Goal: Information Seeking & Learning: Learn about a topic

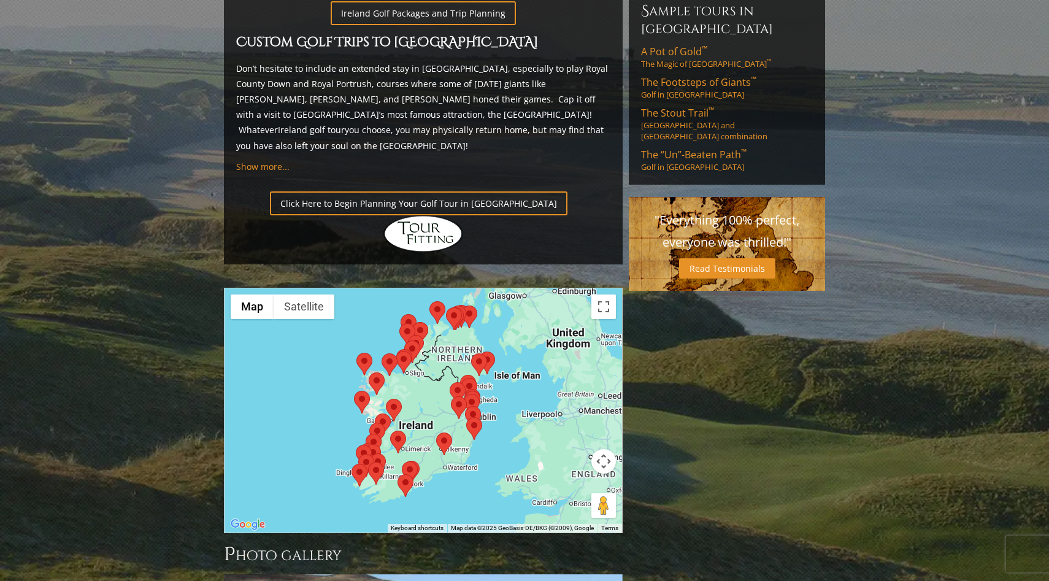
scroll to position [934, 0]
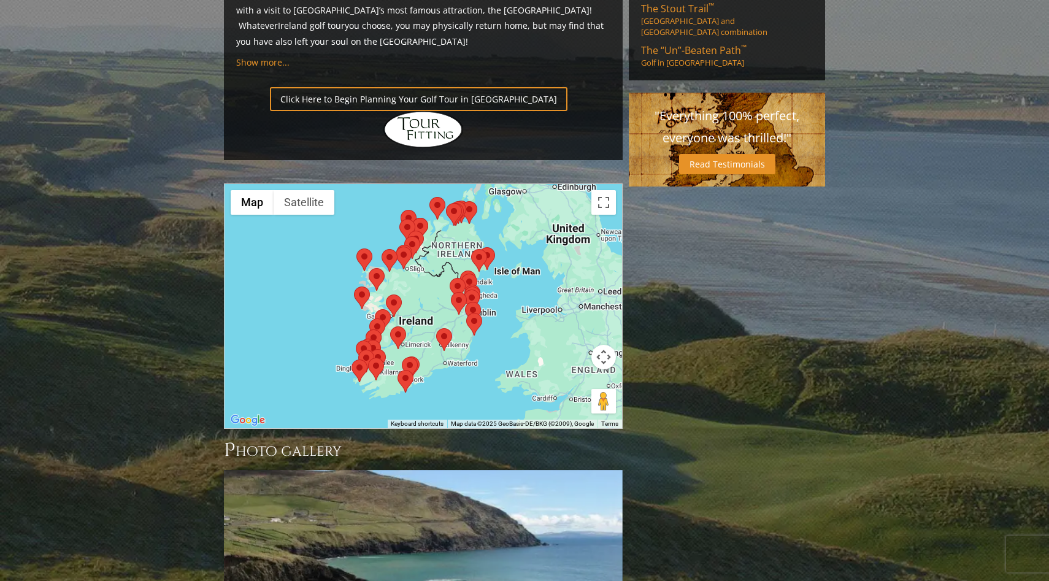
click at [412, 266] on div at bounding box center [424, 306] width 398 height 244
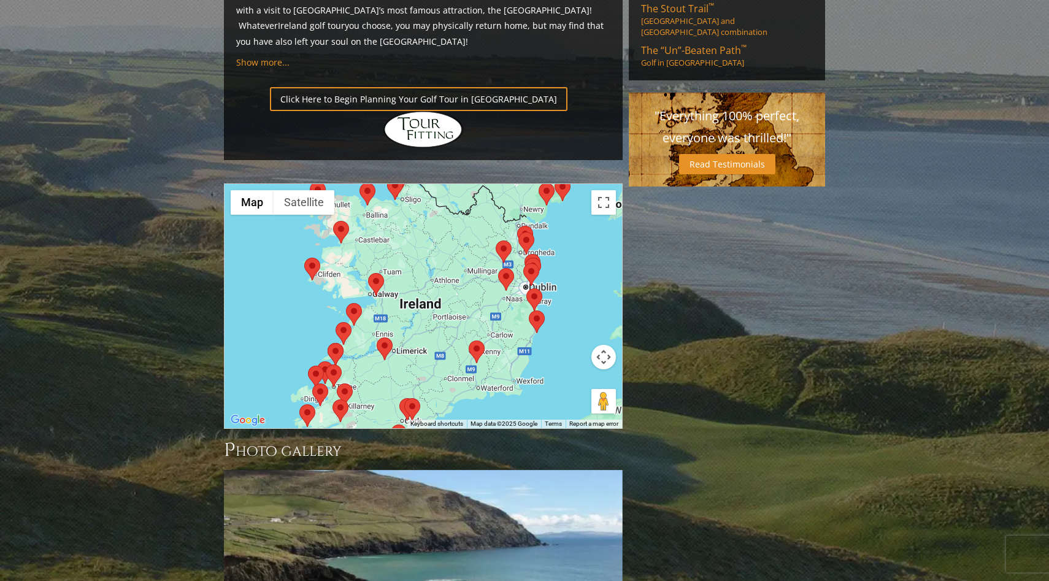
click at [368, 273] on area at bounding box center [368, 273] width 0 height 0
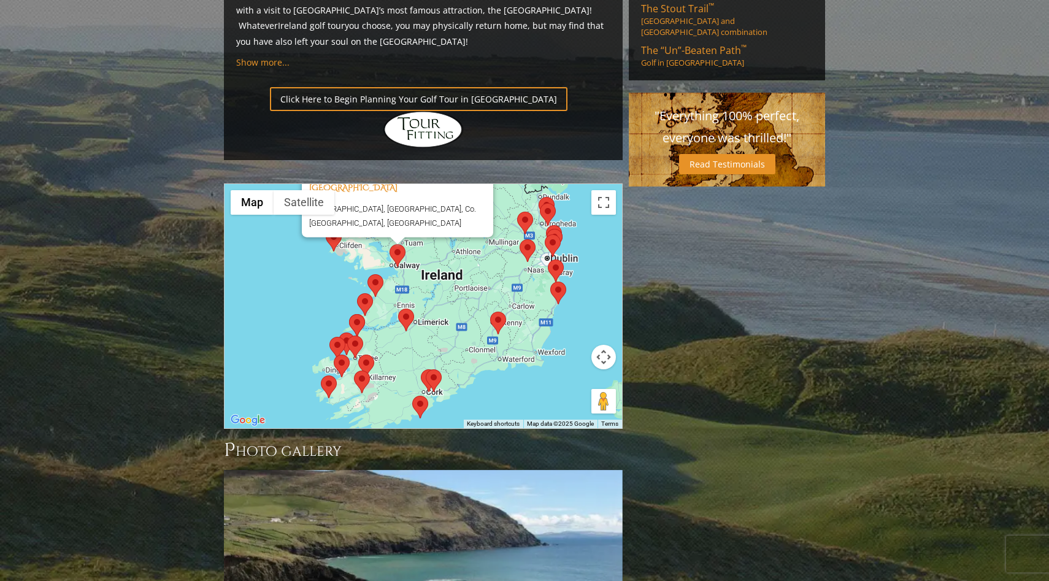
drag, startPoint x: 401, startPoint y: 279, endPoint x: 423, endPoint y: 215, distance: 66.8
click at [423, 215] on div "Galway Bay Golf Resort, Galway, Ireland Renville, Oranmore, Co. Galway, Ireland" at bounding box center [424, 306] width 398 height 244
click at [368, 274] on area at bounding box center [368, 274] width 0 height 0
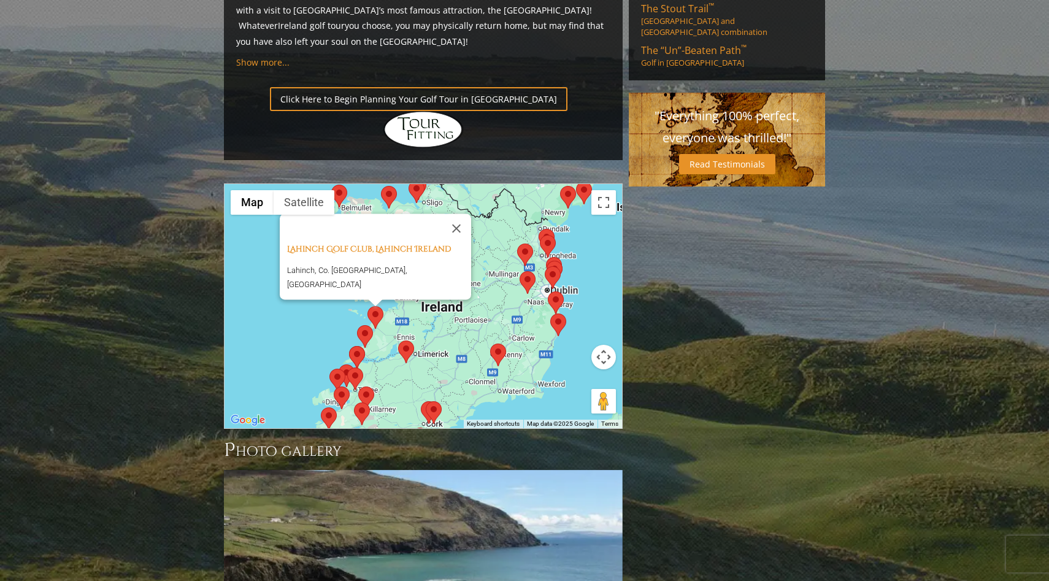
click at [398, 341] on area at bounding box center [398, 341] width 0 height 0
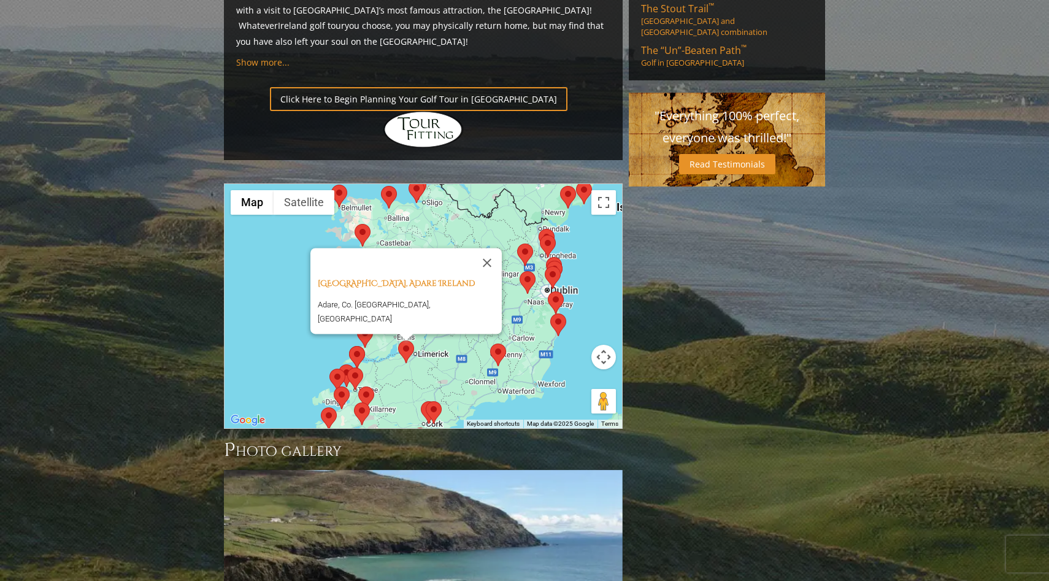
click at [398, 341] on area at bounding box center [398, 341] width 0 height 0
click at [378, 282] on div "To navigate, press the arrow keys. Adare Golf Club, Adare Ireland Adare, Co. Li…" at bounding box center [424, 306] width 398 height 244
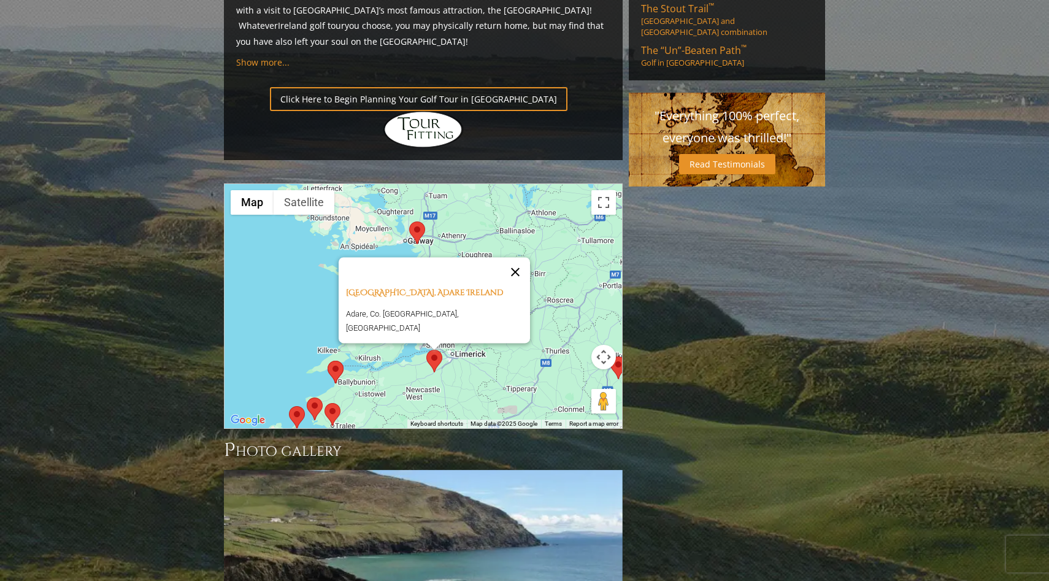
click at [501, 257] on button "Close" at bounding box center [515, 271] width 29 height 29
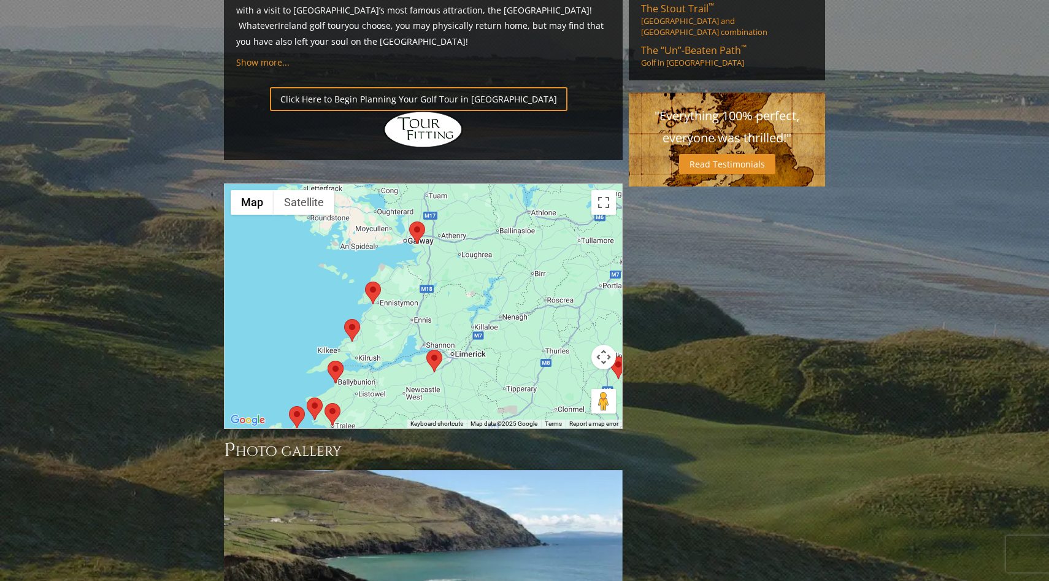
click at [355, 270] on div "To navigate, press the arrow keys." at bounding box center [424, 306] width 398 height 244
click at [344, 319] on area at bounding box center [344, 319] width 0 height 0
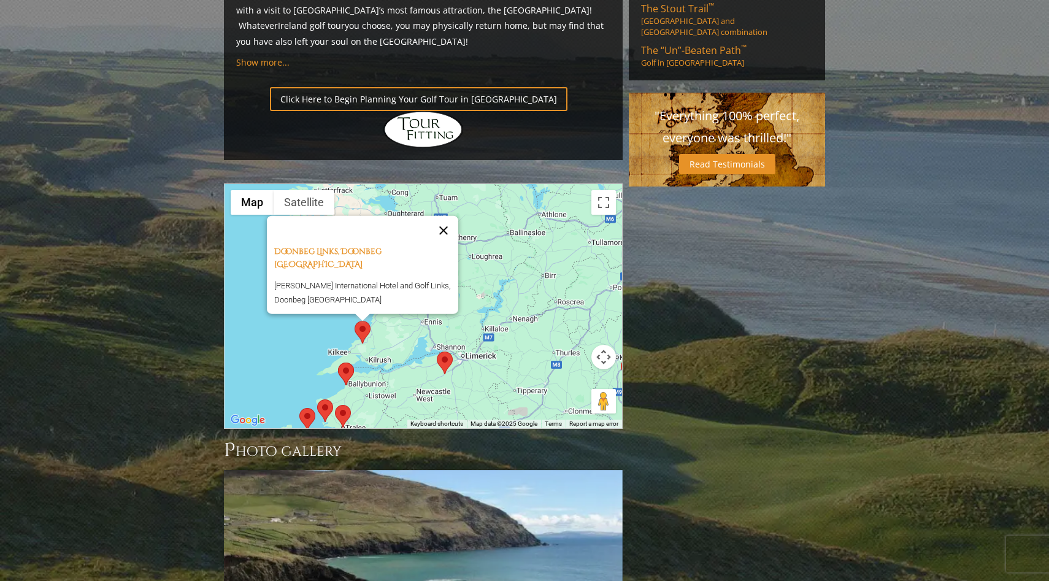
click at [449, 216] on button "Close" at bounding box center [443, 230] width 29 height 29
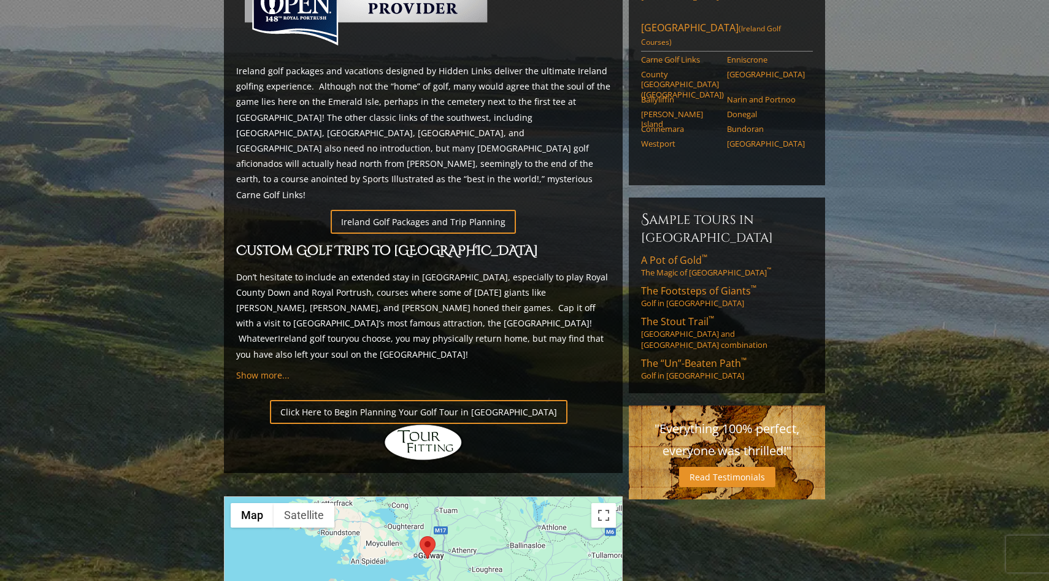
scroll to position [0, 0]
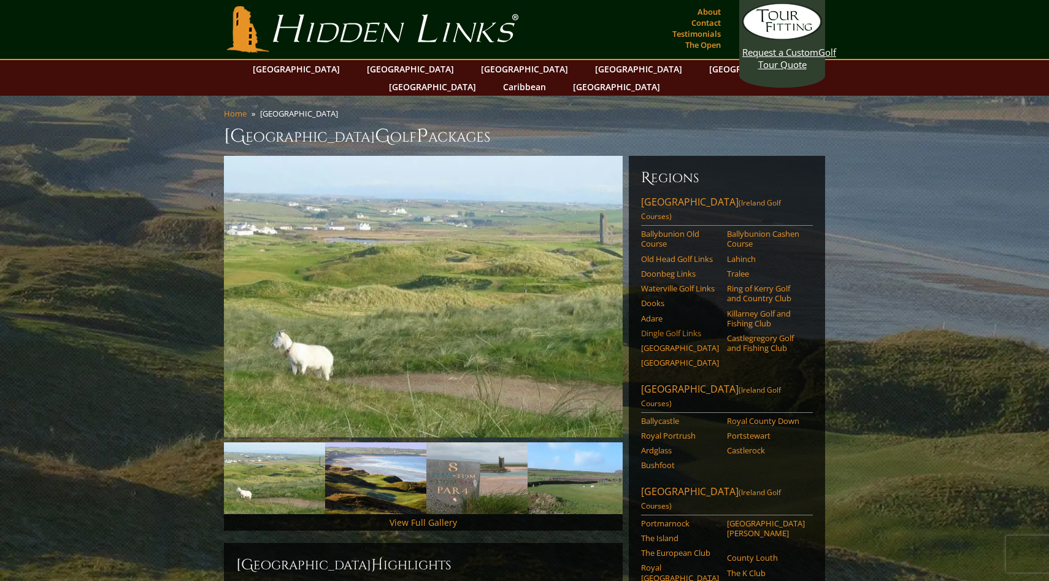
click at [690, 328] on link "Dingle Golf Links" at bounding box center [680, 333] width 78 height 10
click at [738, 229] on link "Ballybunion Cashen Course" at bounding box center [766, 239] width 78 height 20
click at [611, 285] on link "Next" at bounding box center [604, 297] width 25 height 25
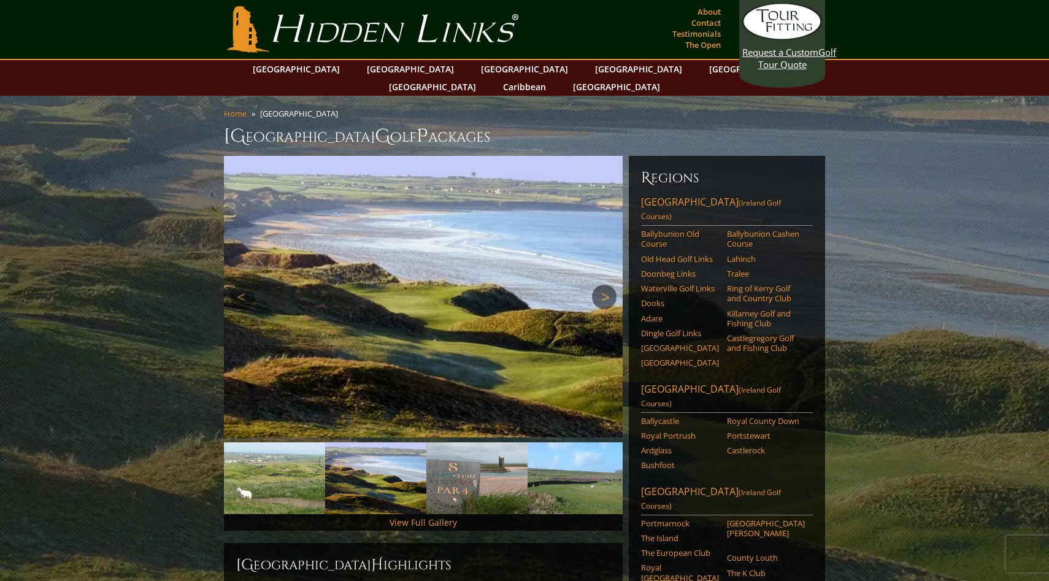
click at [611, 285] on link "Next" at bounding box center [604, 297] width 25 height 25
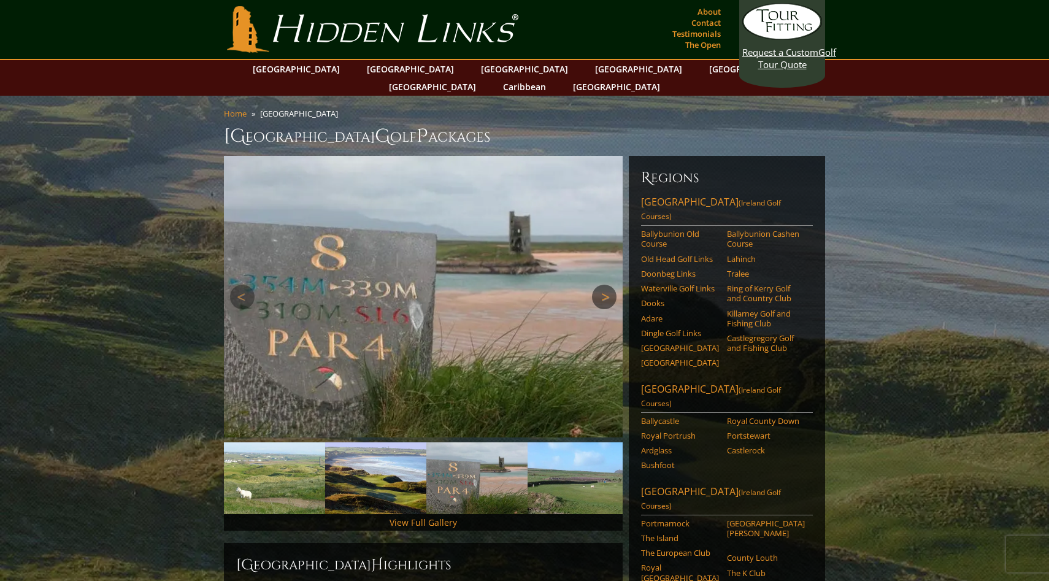
click at [611, 285] on link "Next" at bounding box center [604, 297] width 25 height 25
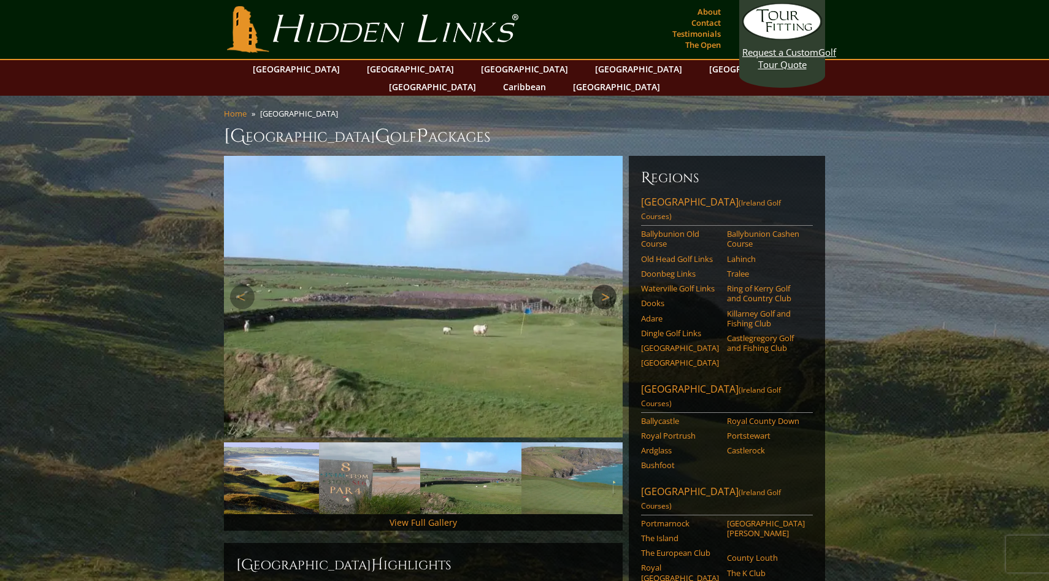
click at [611, 285] on link "Next" at bounding box center [604, 297] width 25 height 25
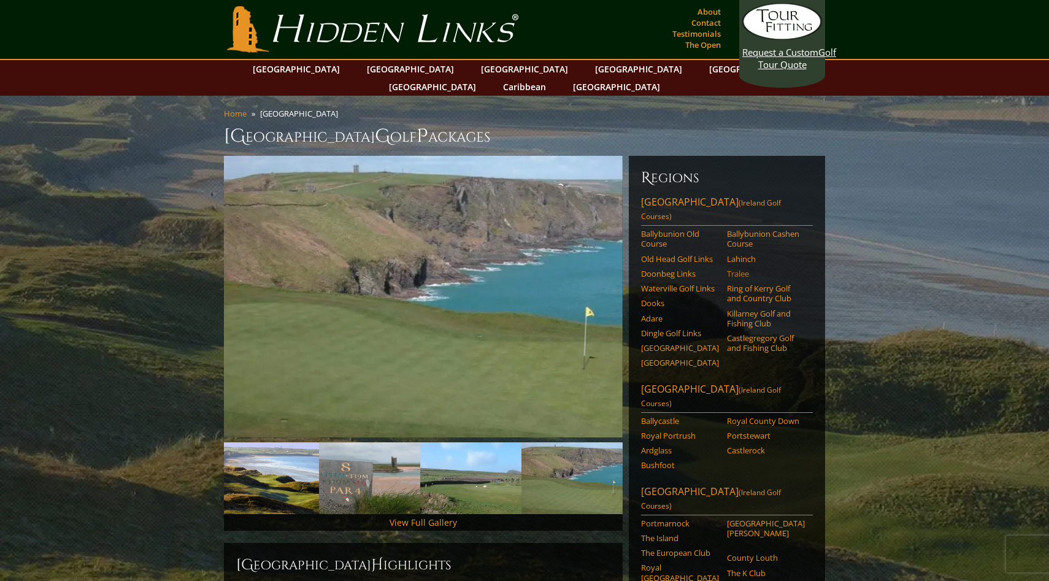
click at [739, 269] on link "Tralee" at bounding box center [766, 274] width 78 height 10
click at [764, 333] on link "Castlegregory Golf and Fishing Club" at bounding box center [766, 343] width 78 height 20
click at [654, 314] on link "Adare" at bounding box center [680, 319] width 78 height 10
click at [671, 269] on link "Doonbeg Links" at bounding box center [680, 274] width 78 height 10
click at [331, 72] on link "[GEOGRAPHIC_DATA]" at bounding box center [296, 69] width 99 height 18
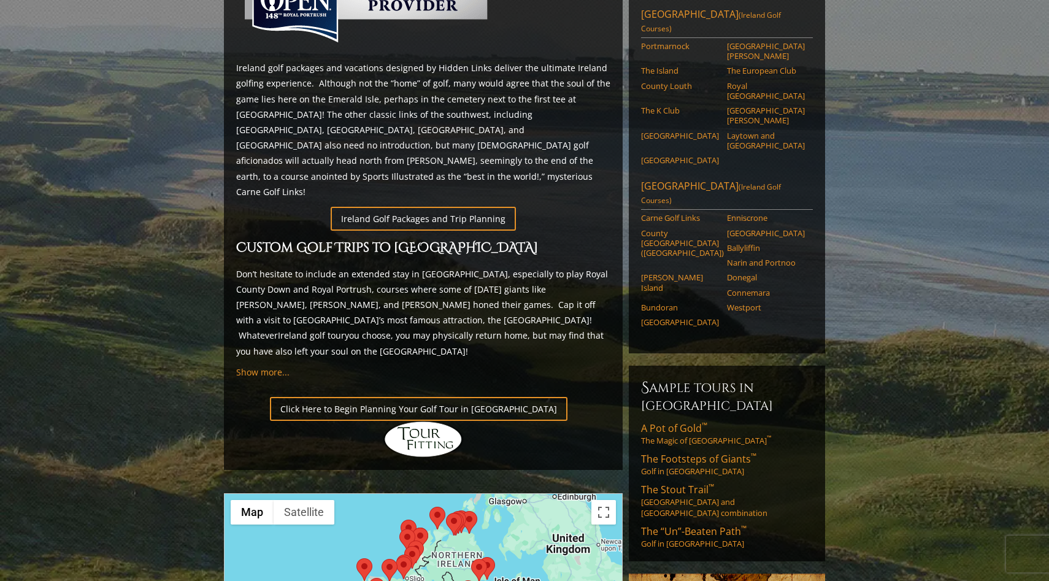
scroll to position [624, 0]
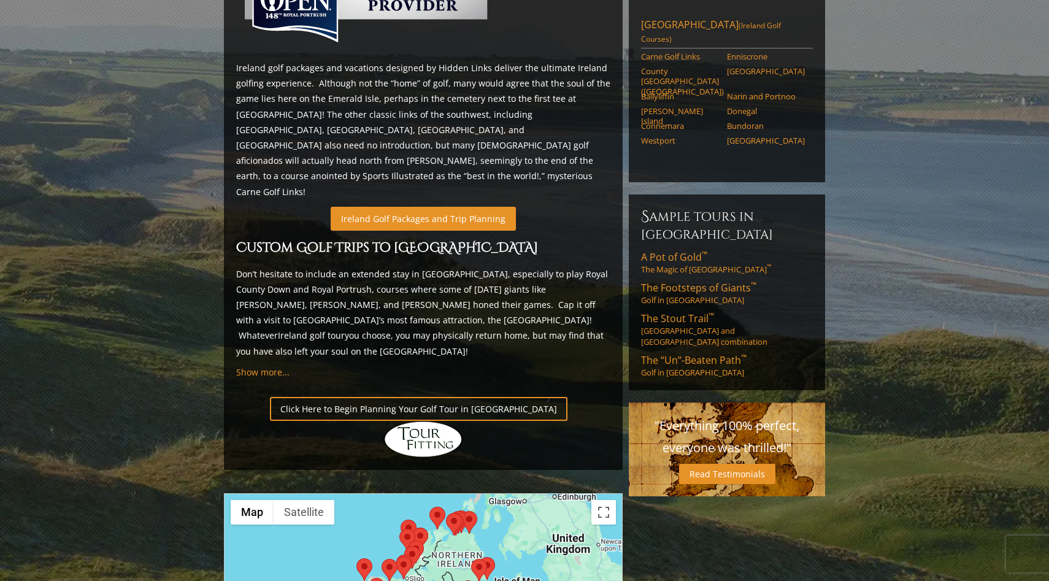
click at [404, 207] on link "Ireland Golf Packages and Trip Planning" at bounding box center [423, 219] width 185 height 24
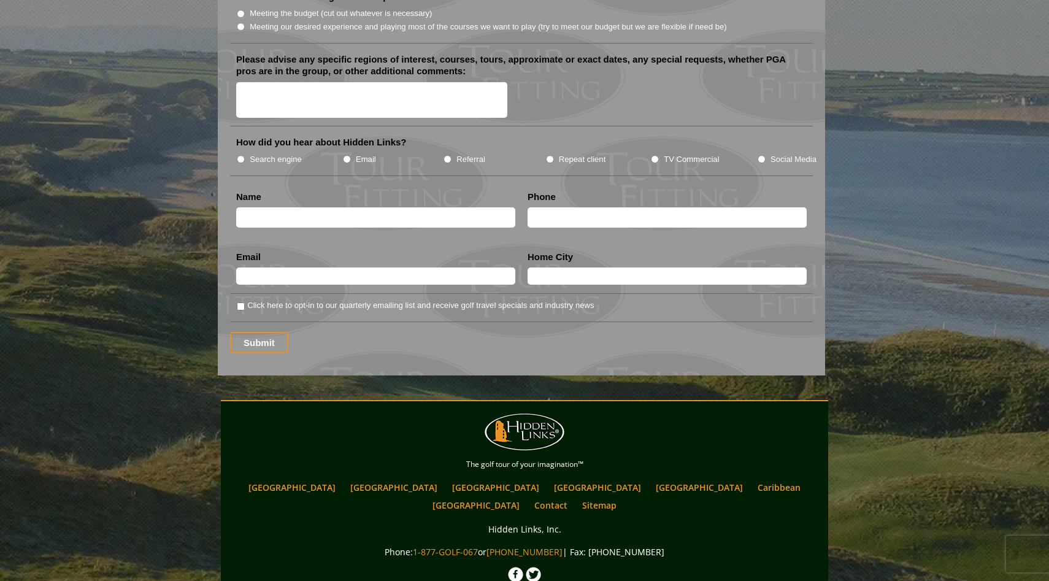
scroll to position [1588, 0]
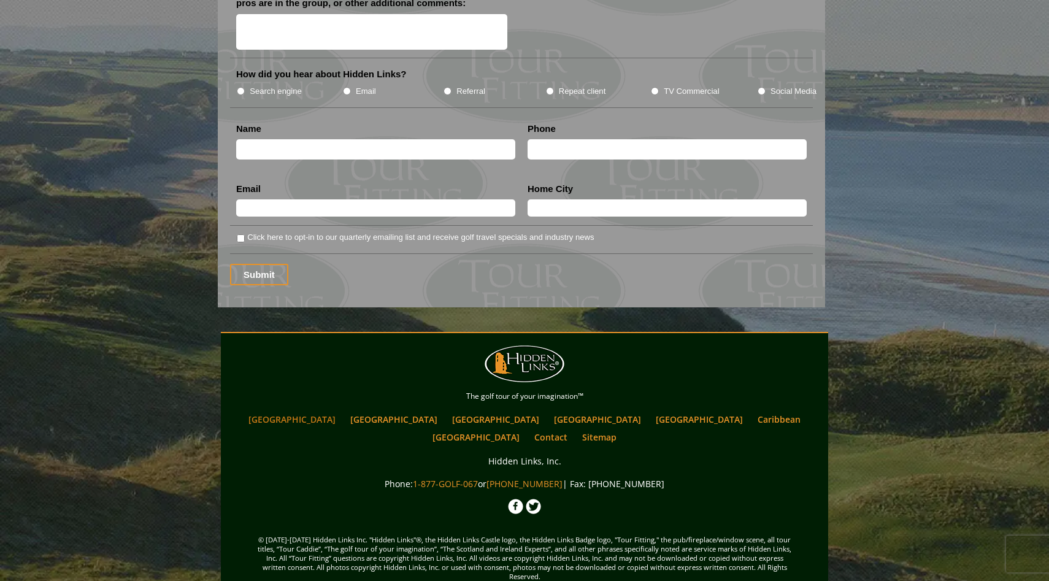
click at [342, 411] on link "[GEOGRAPHIC_DATA]" at bounding box center [291, 420] width 99 height 18
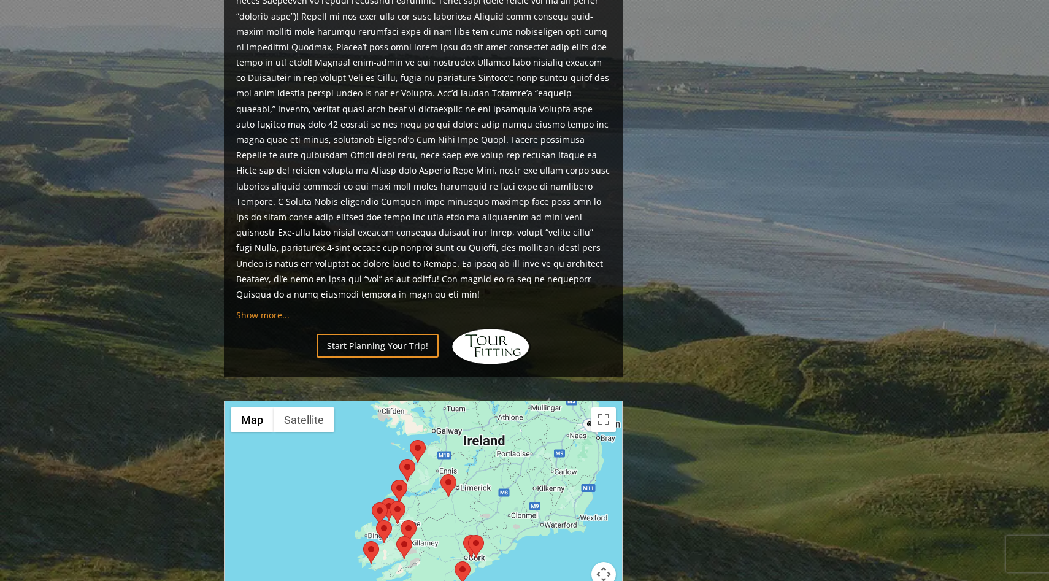
scroll to position [1038, 0]
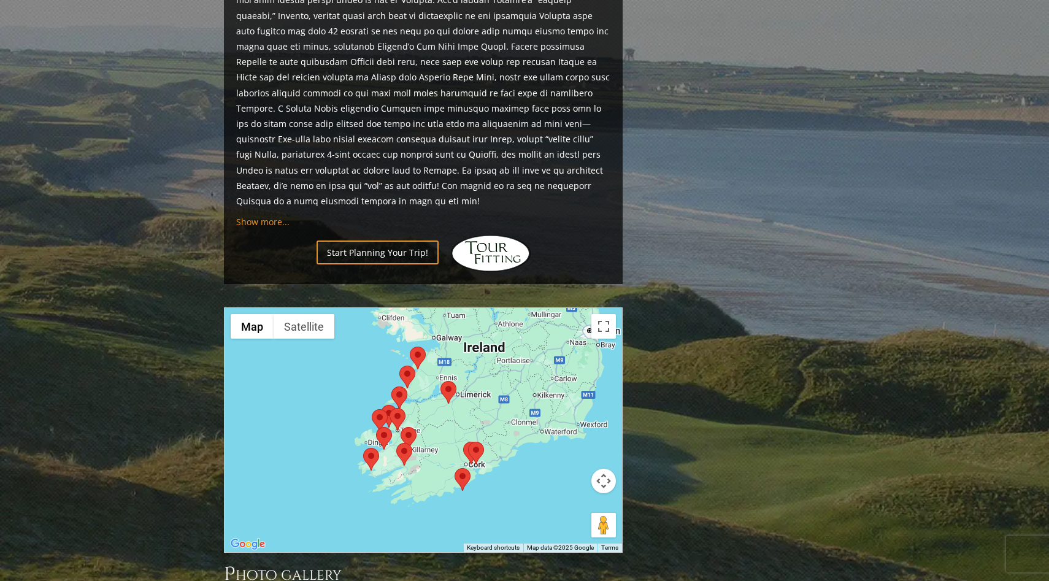
click at [410, 347] on area at bounding box center [410, 347] width 0 height 0
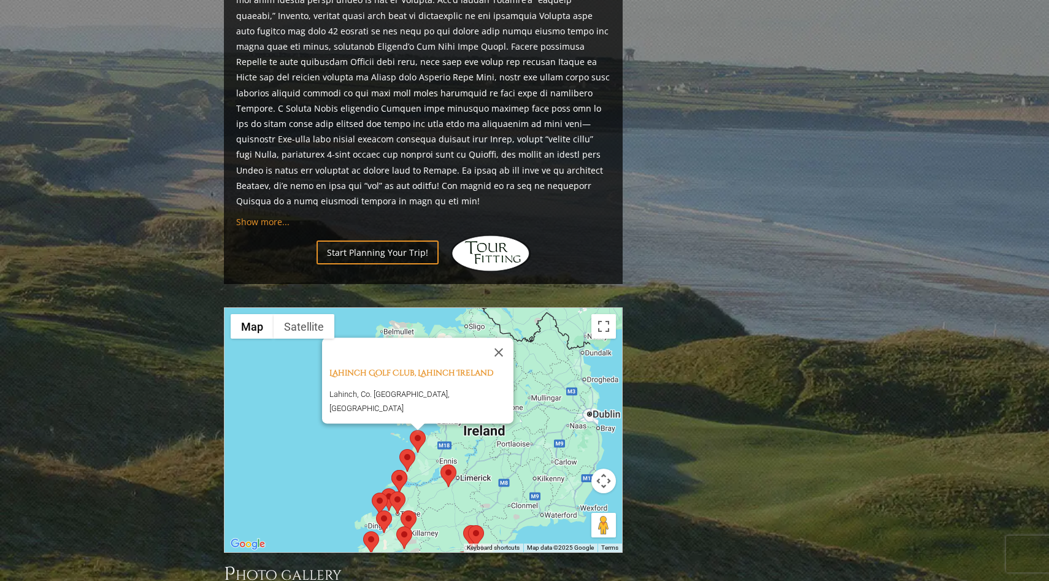
click at [400, 449] on area at bounding box center [400, 449] width 0 height 0
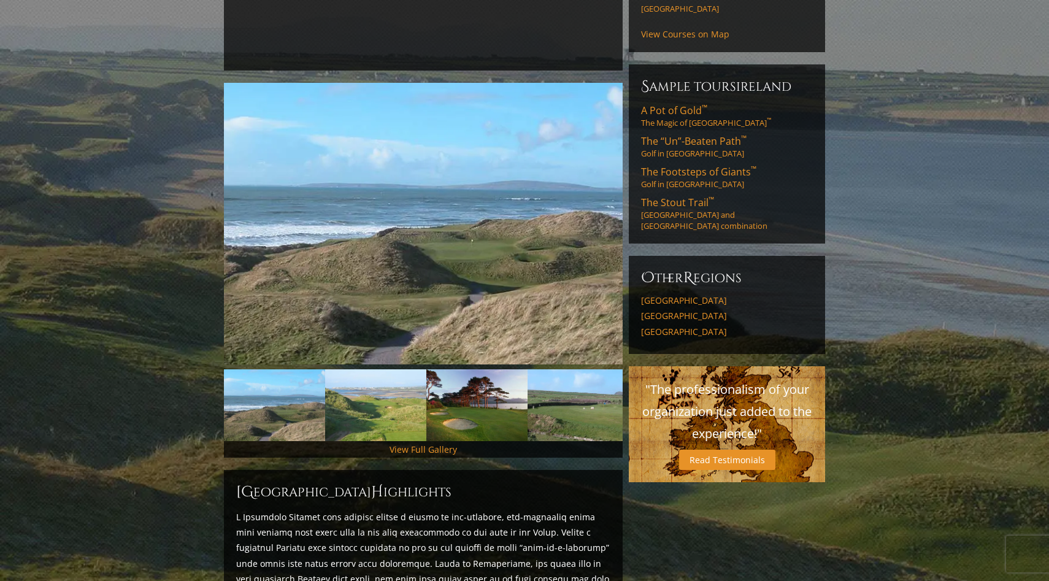
scroll to position [0, 0]
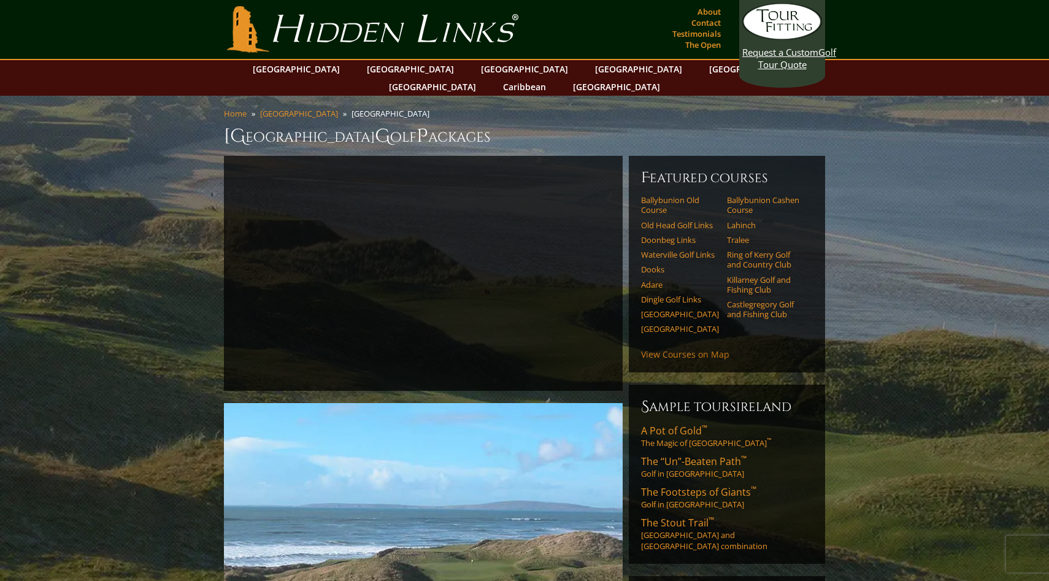
click at [676, 349] on link "View Courses on Map" at bounding box center [685, 355] width 88 height 12
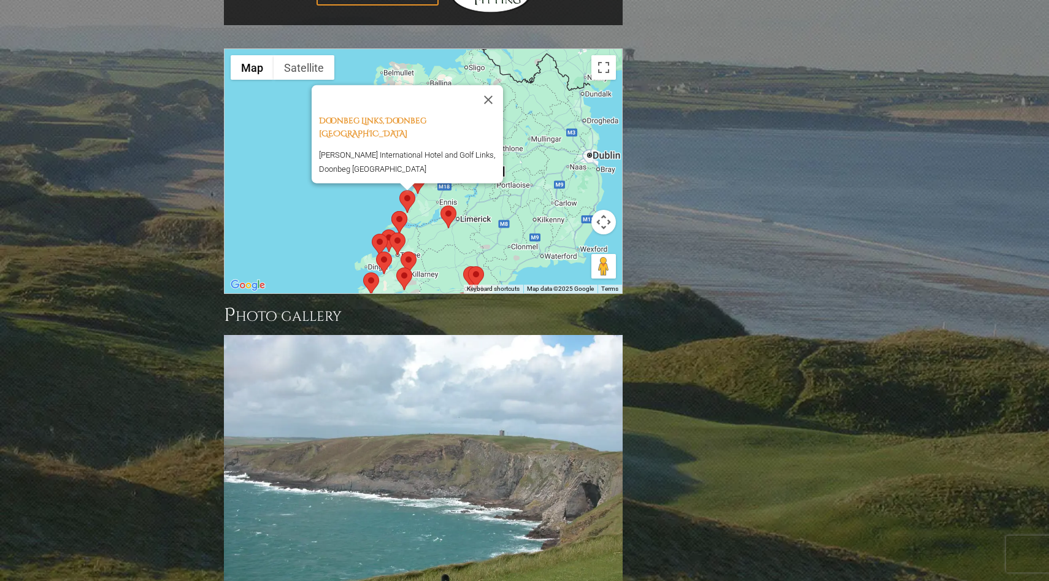
scroll to position [1298, 0]
click at [485, 85] on button "Close" at bounding box center [488, 99] width 29 height 29
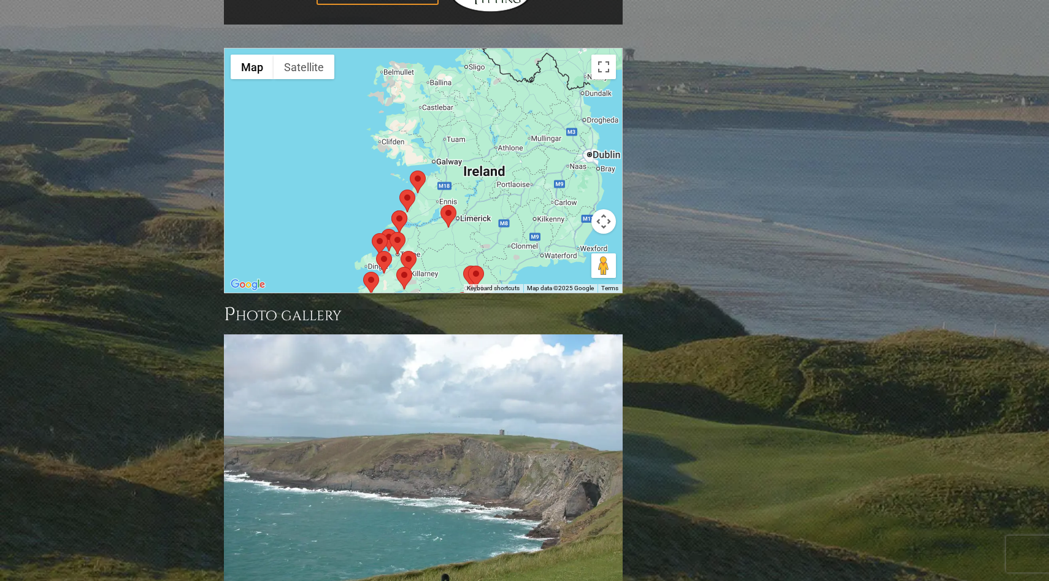
click at [447, 135] on div "To navigate, press the arrow keys." at bounding box center [424, 170] width 398 height 244
click at [447, 135] on div at bounding box center [424, 170] width 398 height 244
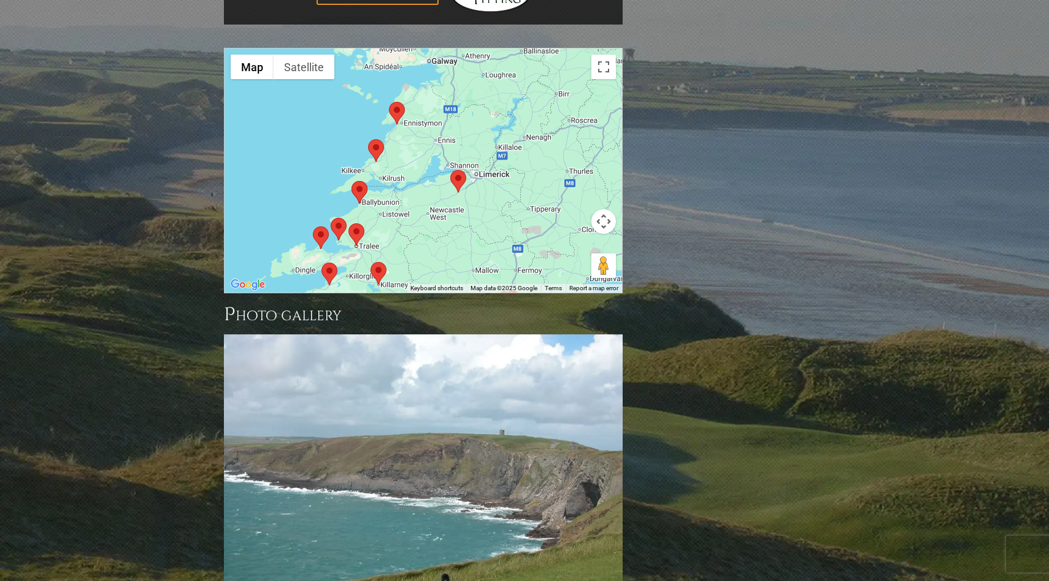
drag, startPoint x: 427, startPoint y: 152, endPoint x: 436, endPoint y: 71, distance: 80.9
click at [436, 71] on div at bounding box center [424, 170] width 398 height 244
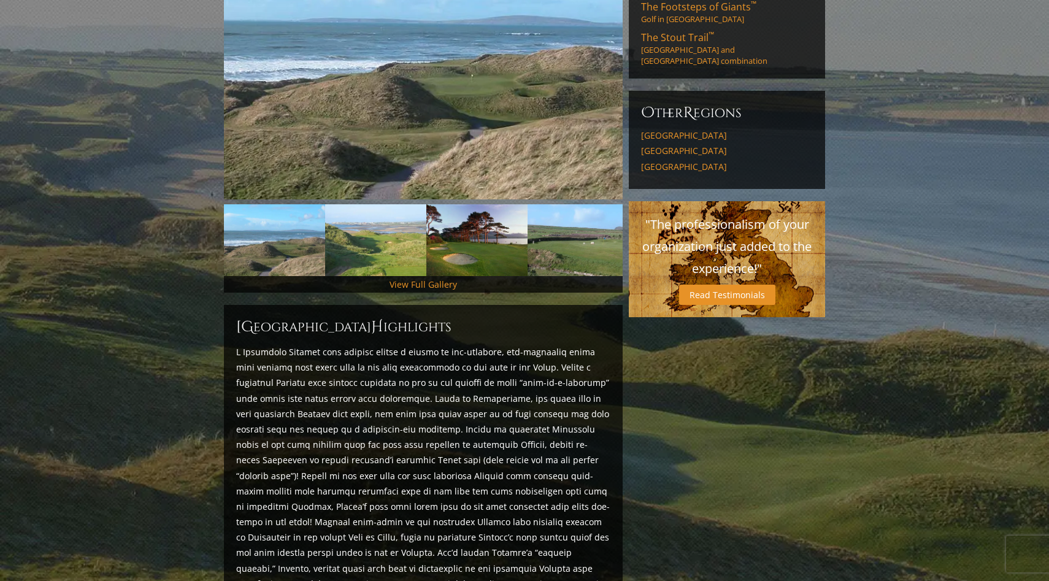
scroll to position [0, 0]
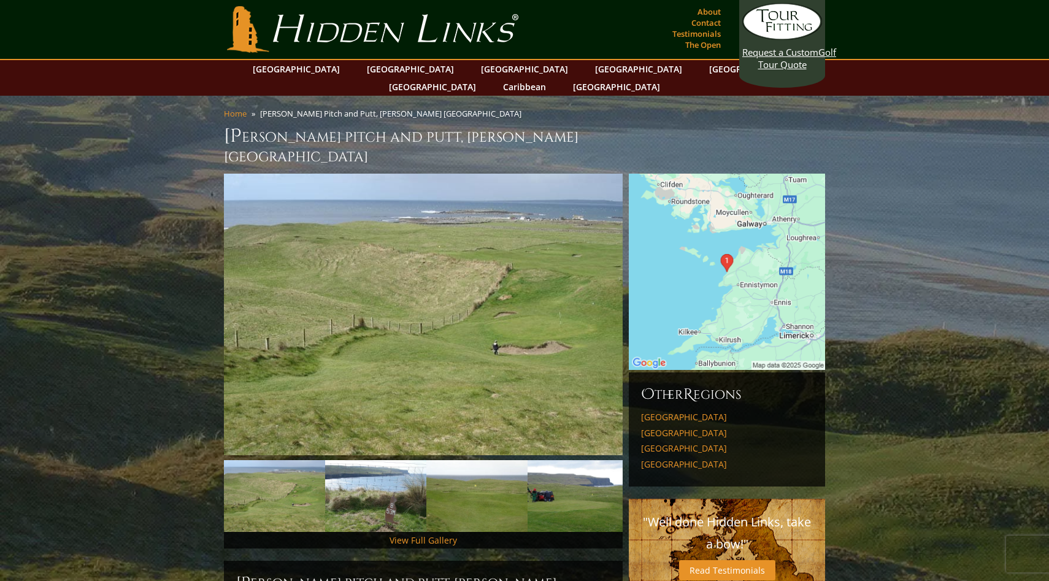
click at [752, 215] on img at bounding box center [727, 272] width 196 height 196
click at [713, 12] on link "About" at bounding box center [709, 11] width 29 height 17
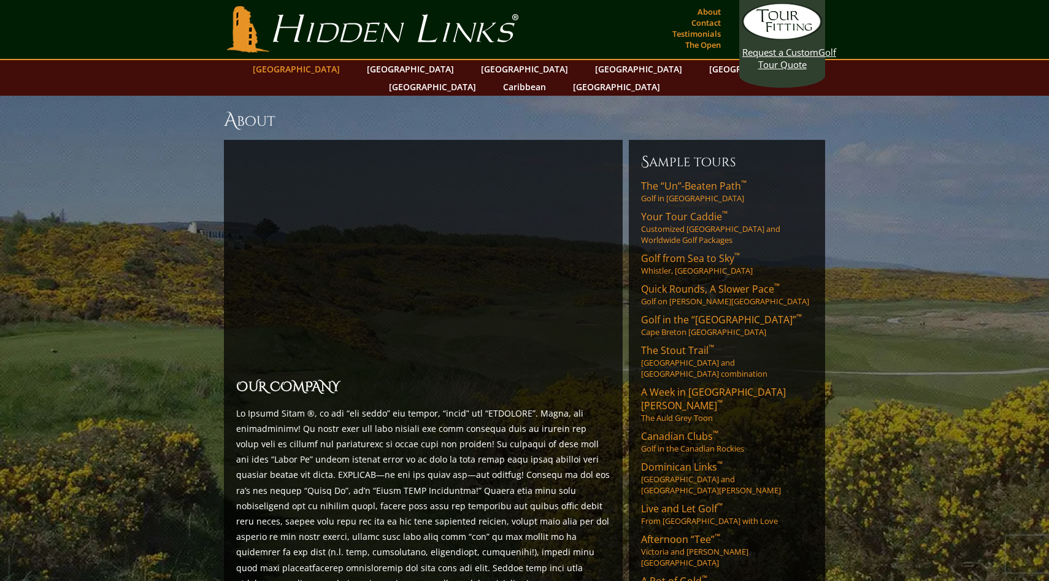
click at [334, 68] on link "[GEOGRAPHIC_DATA]" at bounding box center [296, 69] width 99 height 18
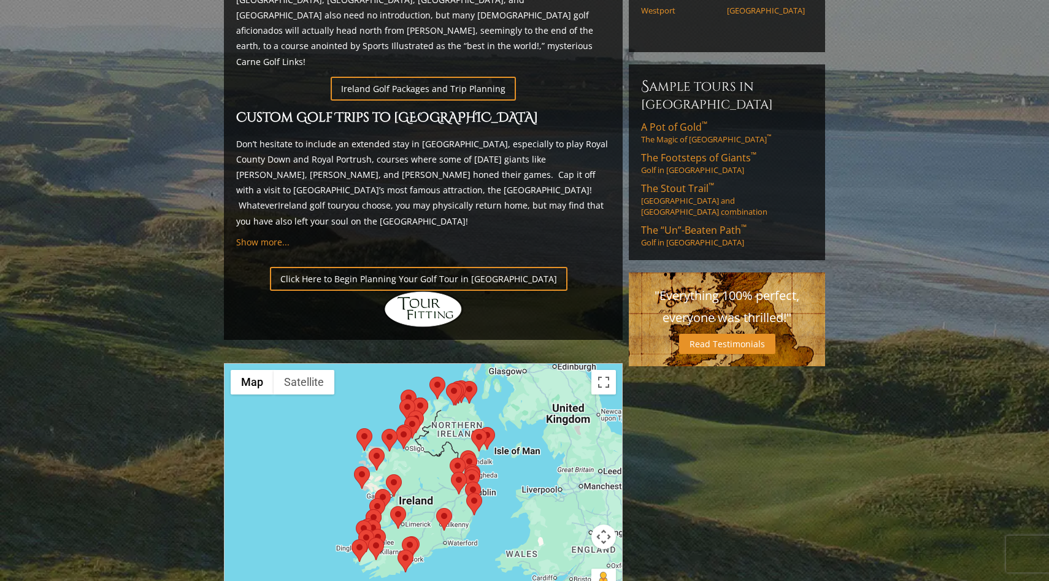
scroll to position [616, 0]
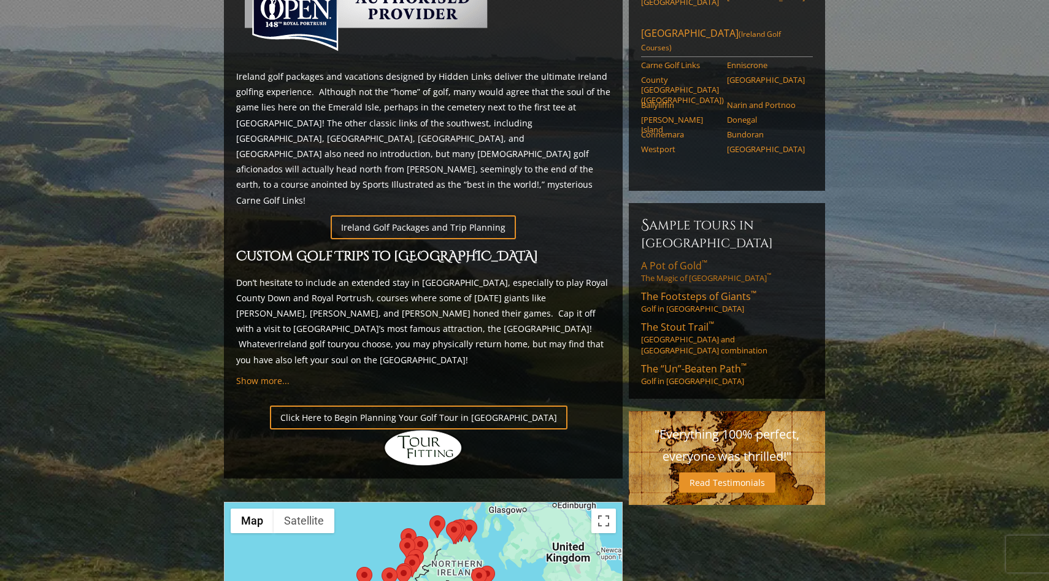
click at [695, 259] on link "A Pot of Gold ™ The Magic of [GEOGRAPHIC_DATA] ™" at bounding box center [727, 271] width 172 height 25
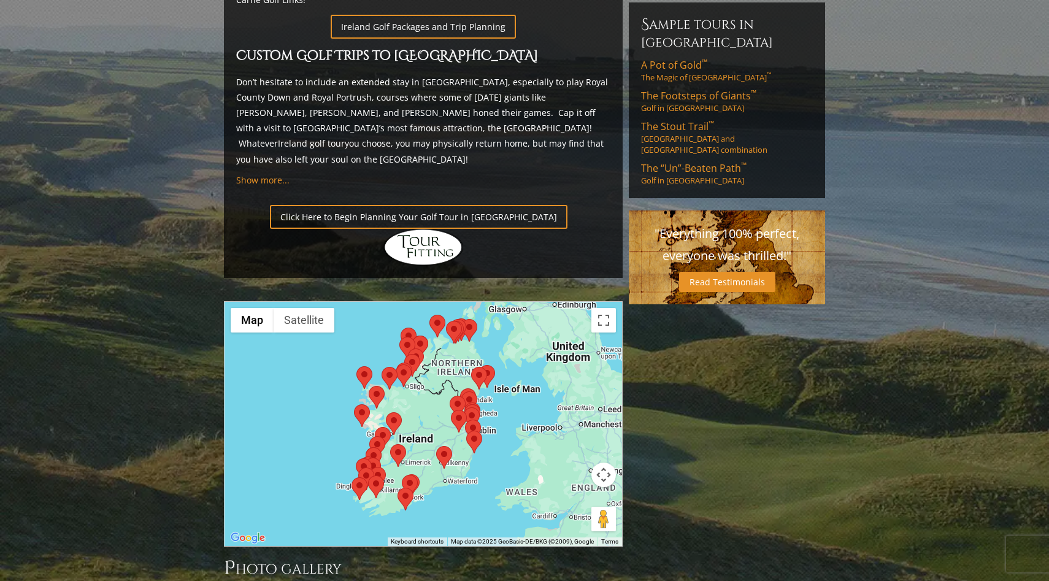
scroll to position [989, 0]
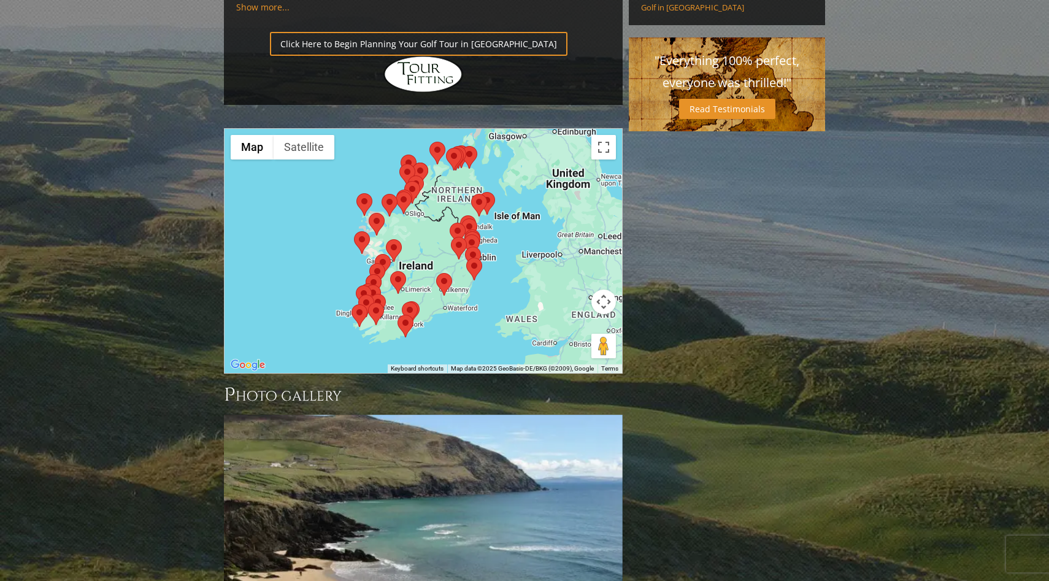
click at [415, 163] on div at bounding box center [424, 251] width 398 height 244
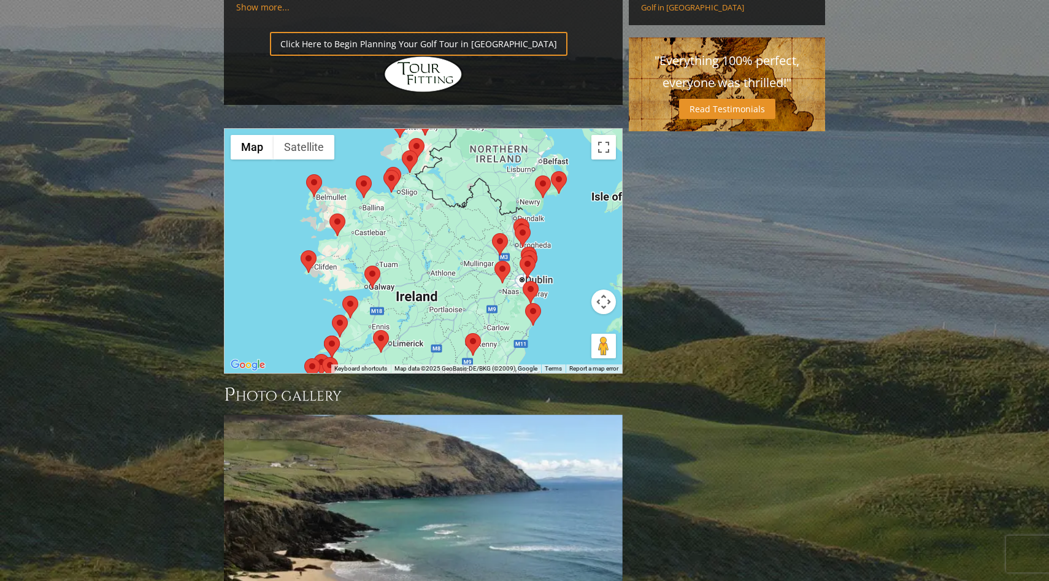
click at [301, 250] on area at bounding box center [301, 250] width 0 height 0
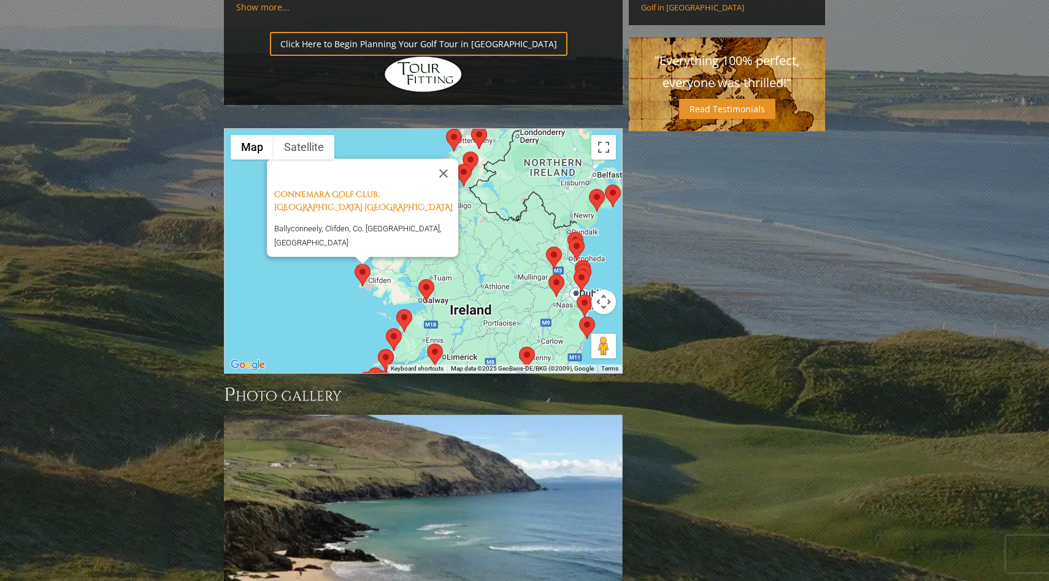
click at [396, 309] on area at bounding box center [396, 309] width 0 height 0
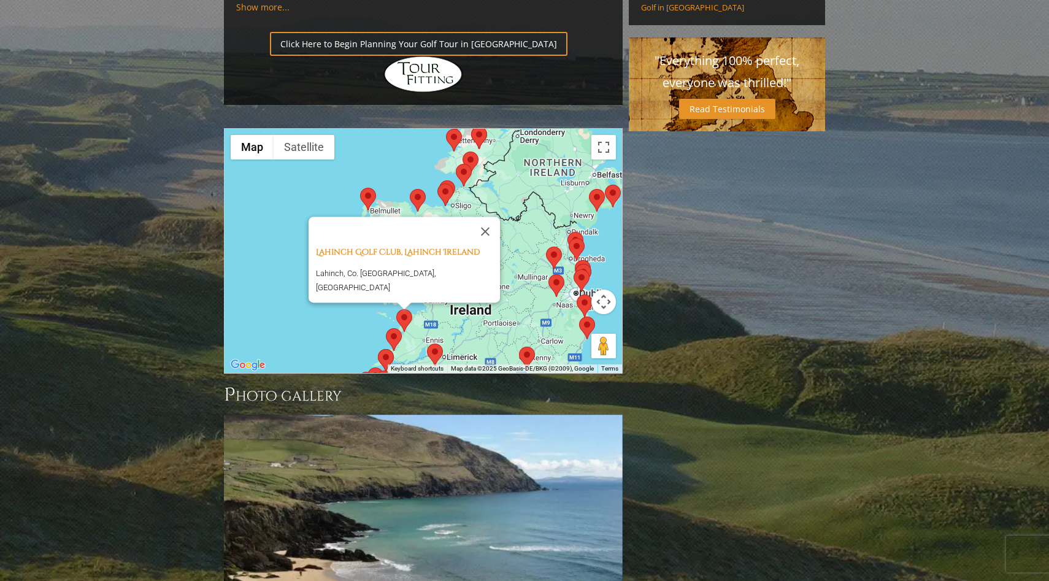
click at [386, 328] on area at bounding box center [386, 328] width 0 height 0
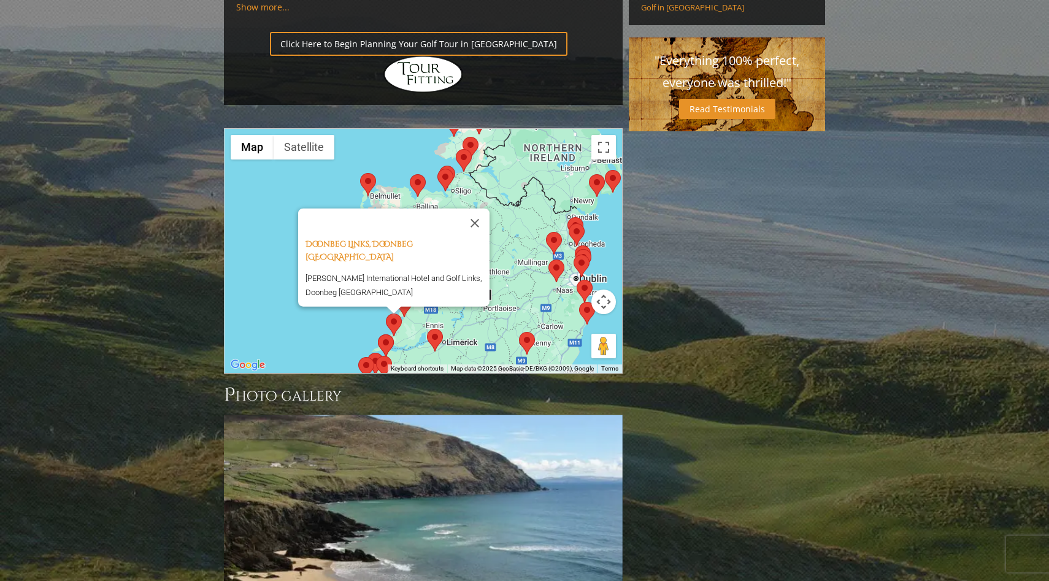
click at [427, 329] on area at bounding box center [427, 329] width 0 height 0
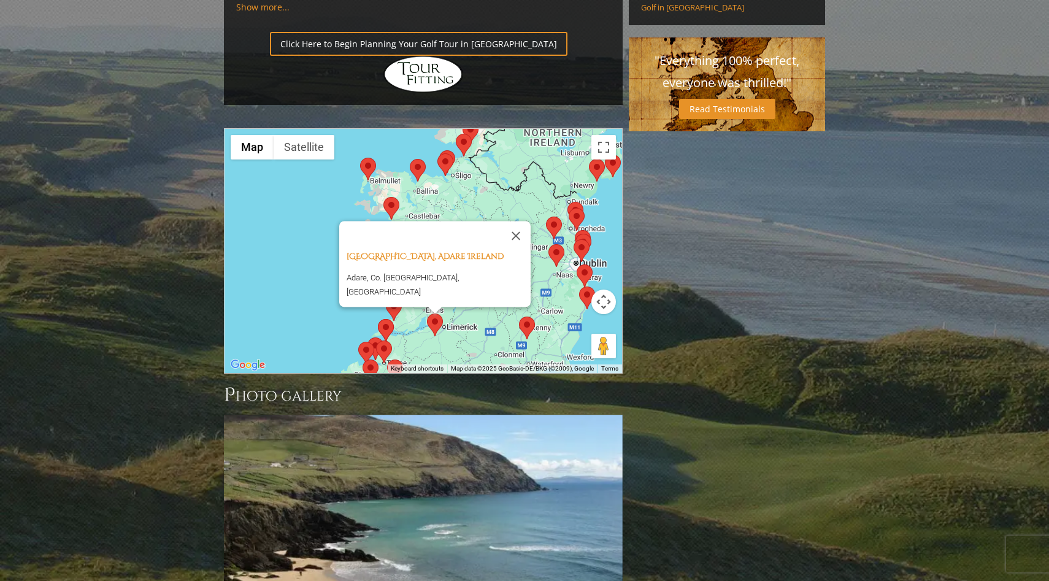
click at [378, 319] on area at bounding box center [378, 319] width 0 height 0
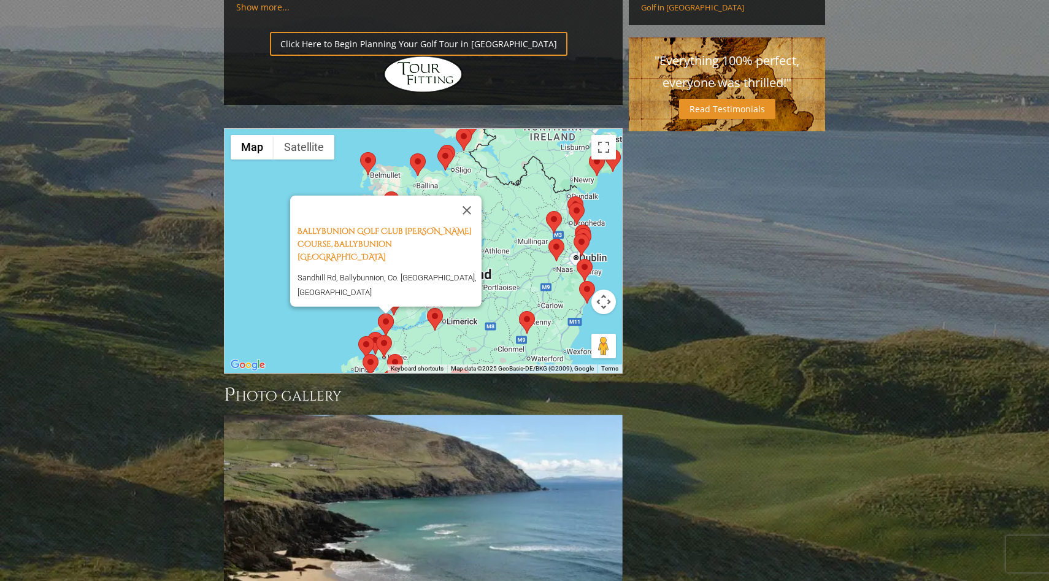
click at [427, 266] on div "Ballybunion Golf Club [PERSON_NAME] Course, Ballybunion [GEOGRAPHIC_DATA] [GEOG…" at bounding box center [424, 251] width 398 height 244
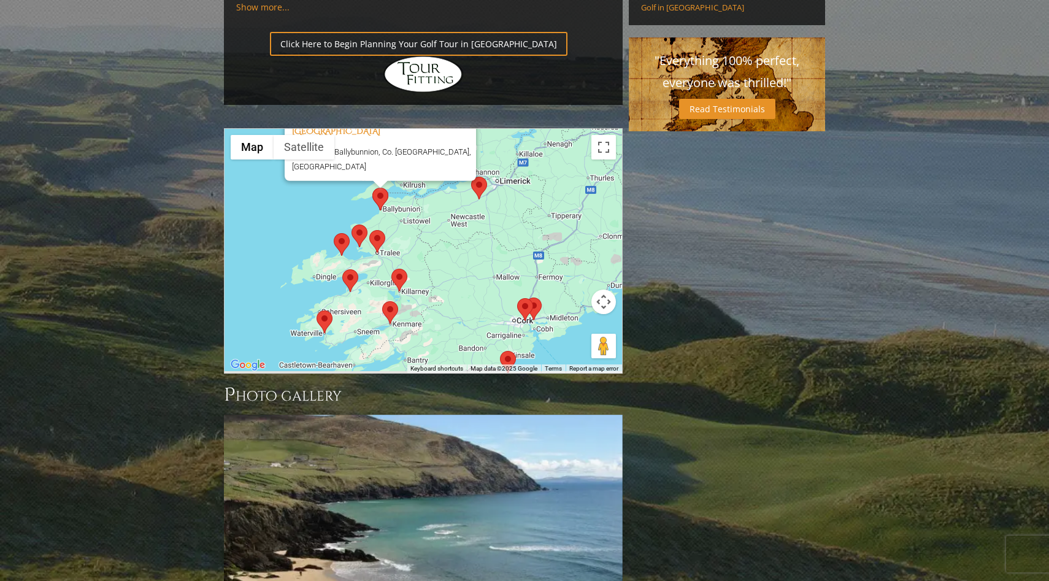
drag, startPoint x: 398, startPoint y: 266, endPoint x: 435, endPoint y: 140, distance: 131.7
click at [435, 140] on div "Ballybunion Golf Club [PERSON_NAME] Course, Ballybunion [GEOGRAPHIC_DATA] [GEOG…" at bounding box center [424, 251] width 398 height 244
click at [353, 225] on area at bounding box center [353, 225] width 0 height 0
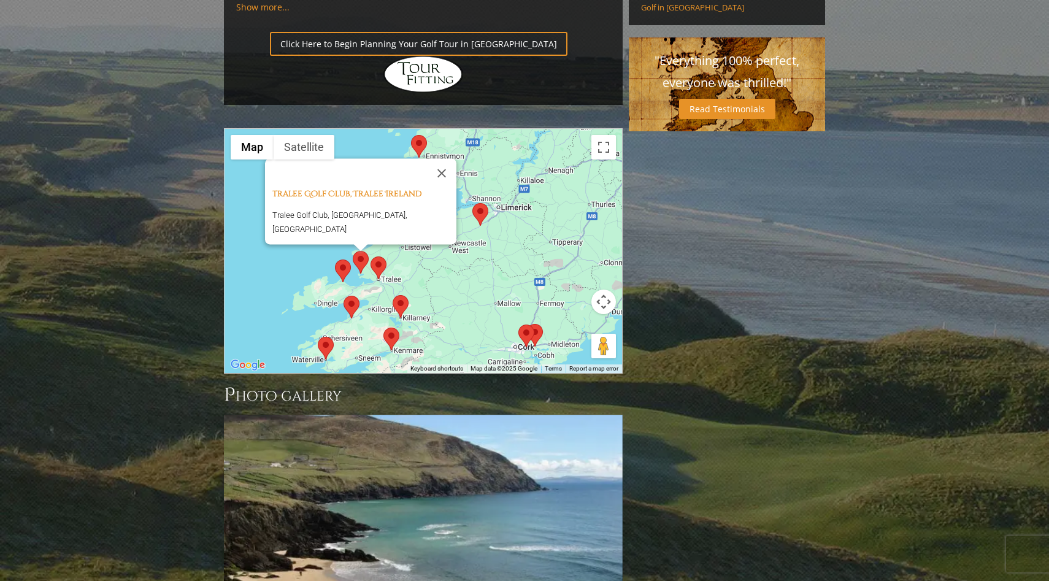
click at [373, 257] on img at bounding box center [379, 268] width 16 height 23
click at [371, 257] on area at bounding box center [371, 257] width 0 height 0
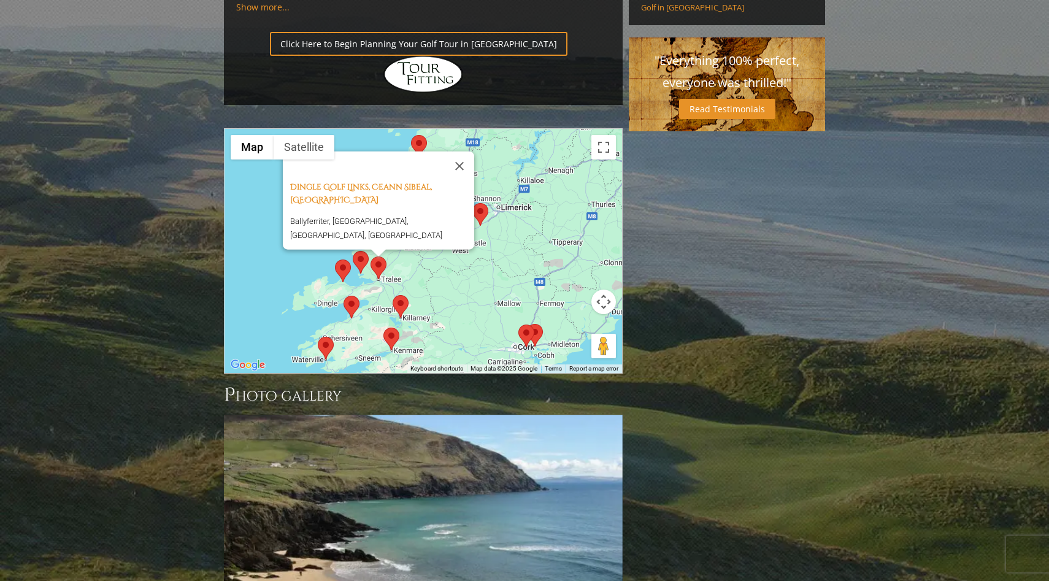
click at [335, 260] on area at bounding box center [335, 260] width 0 height 0
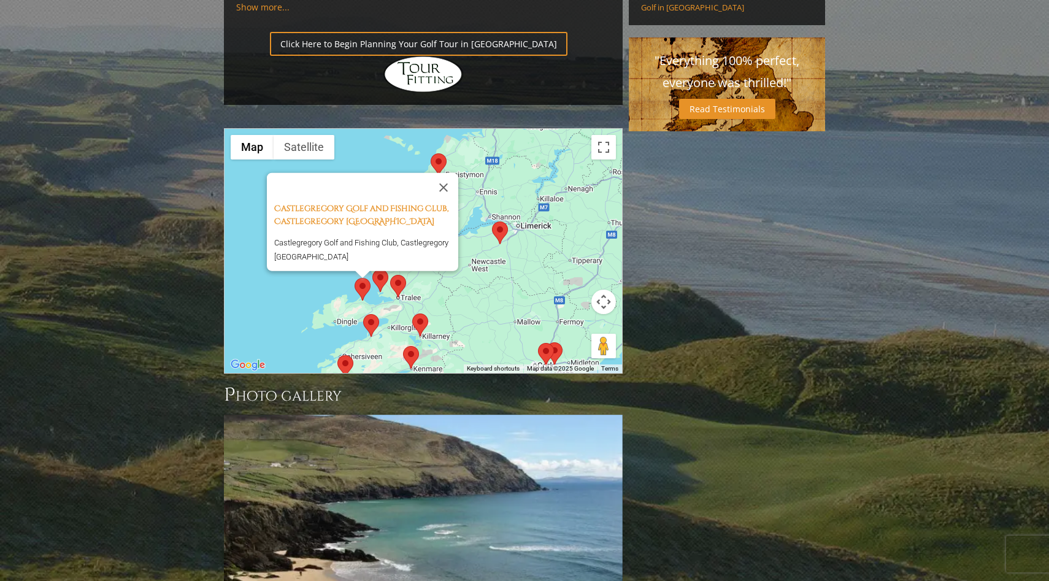
click at [363, 314] on area at bounding box center [363, 314] width 0 height 0
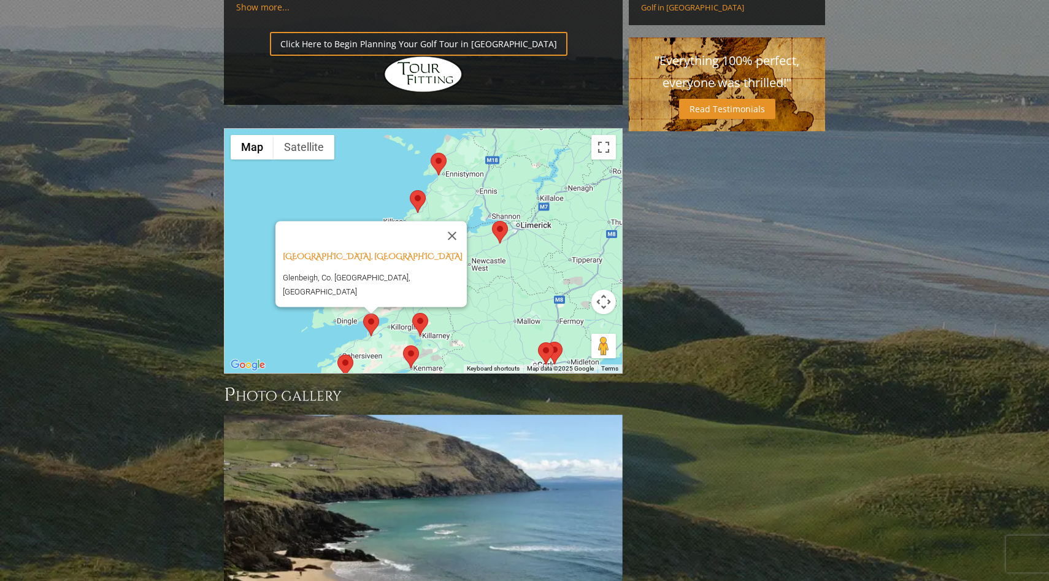
click at [338, 355] on area at bounding box center [338, 355] width 0 height 0
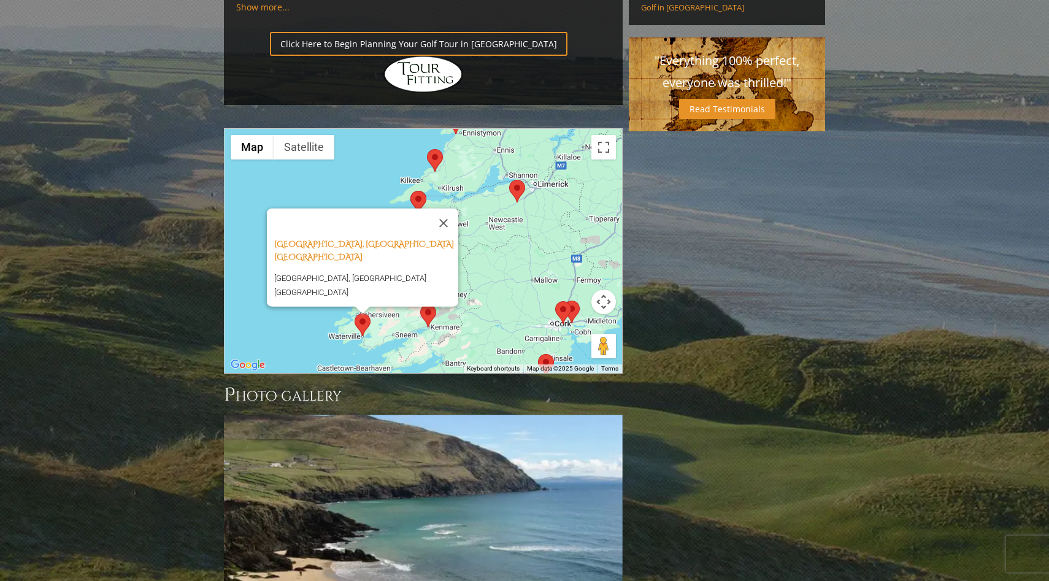
click at [420, 304] on area at bounding box center [420, 304] width 0 height 0
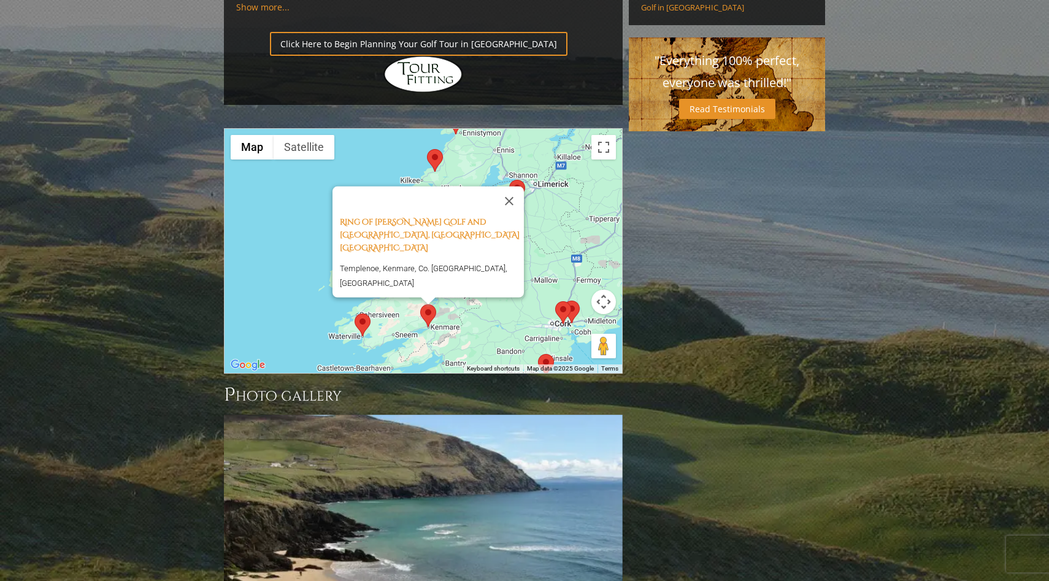
click at [497, 232] on div "Ring of [PERSON_NAME][GEOGRAPHIC_DATA], [GEOGRAPHIC_DATA] Templenoe, [GEOGRAPHI…" at bounding box center [424, 251] width 398 height 244
click at [555, 301] on img at bounding box center [563, 312] width 16 height 23
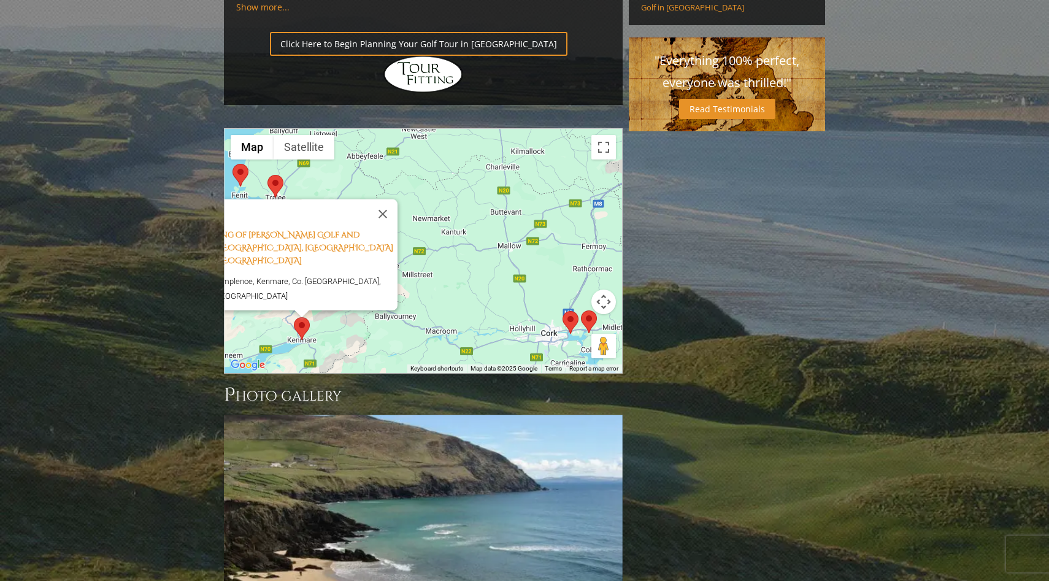
click at [563, 311] on area at bounding box center [563, 311] width 0 height 0
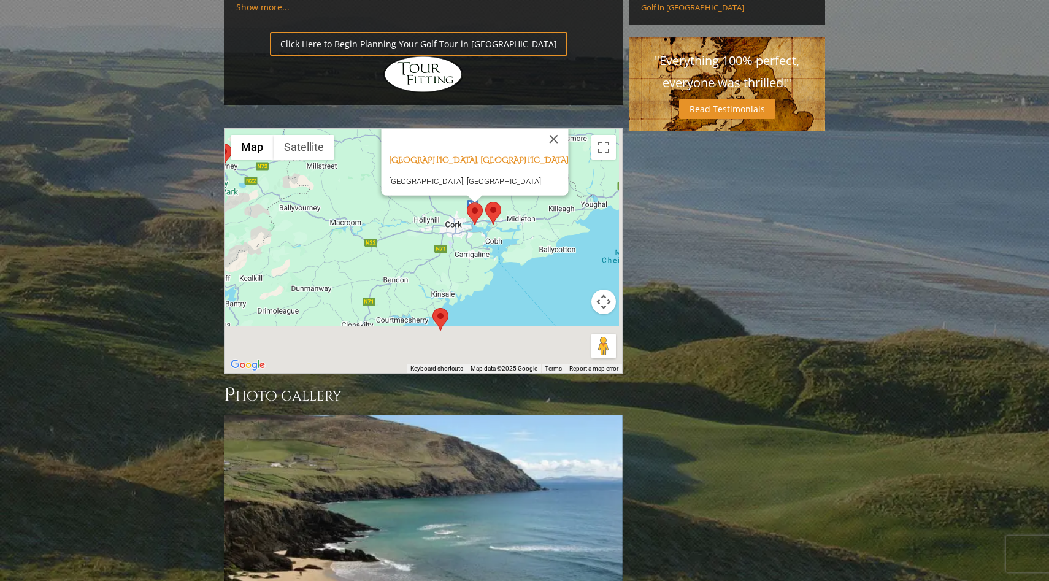
drag, startPoint x: 479, startPoint y: 234, endPoint x: 441, endPoint y: 117, distance: 122.7
click at [441, 129] on div "[GEOGRAPHIC_DATA], [GEOGRAPHIC_DATA] [GEOGRAPHIC_DATA] [GEOGRAPHIC_DATA], [GEOG…" at bounding box center [424, 251] width 398 height 244
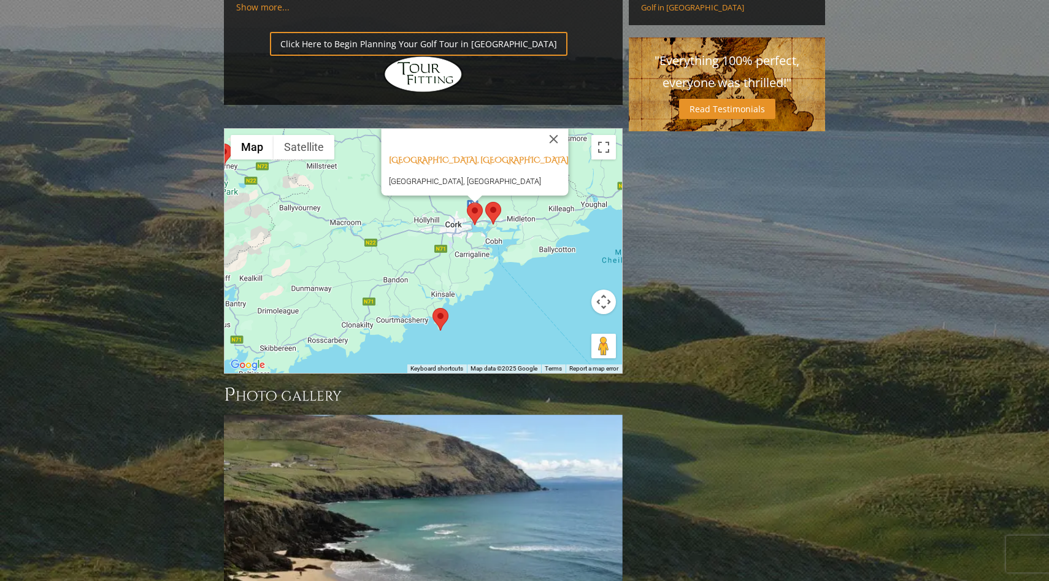
click at [433, 308] on area at bounding box center [433, 308] width 0 height 0
